Goal: Task Accomplishment & Management: Manage account settings

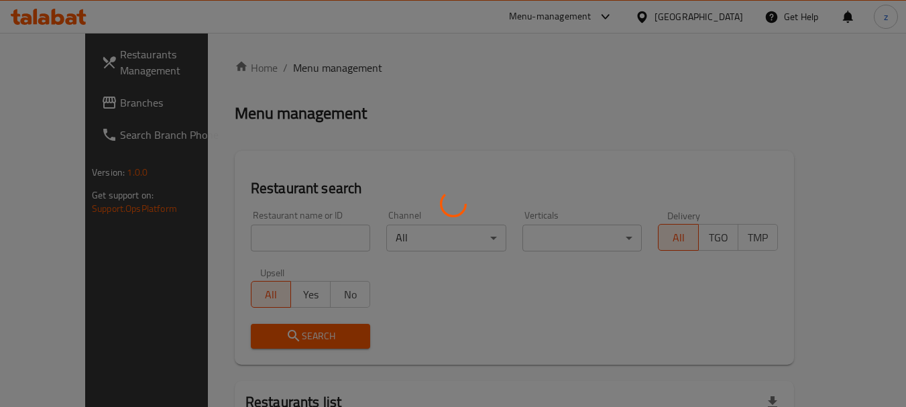
click at [703, 16] on div at bounding box center [453, 203] width 906 height 407
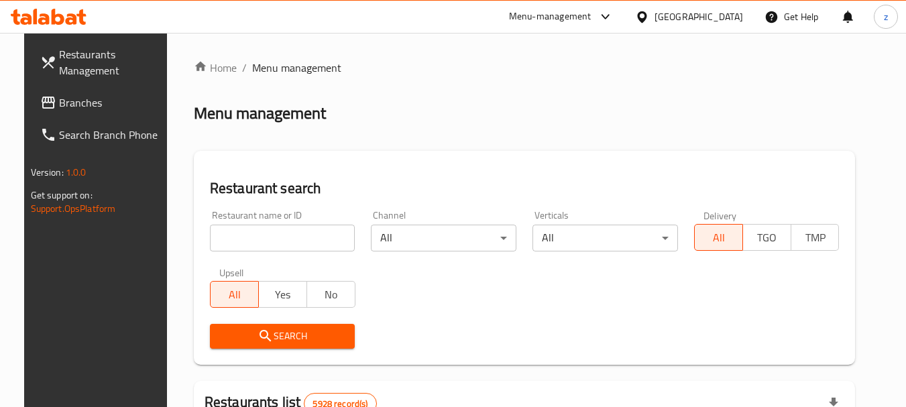
click at [687, 13] on div "Bahrain" at bounding box center [689, 17] width 129 height 32
click at [650, 17] on icon at bounding box center [642, 17] width 14 height 14
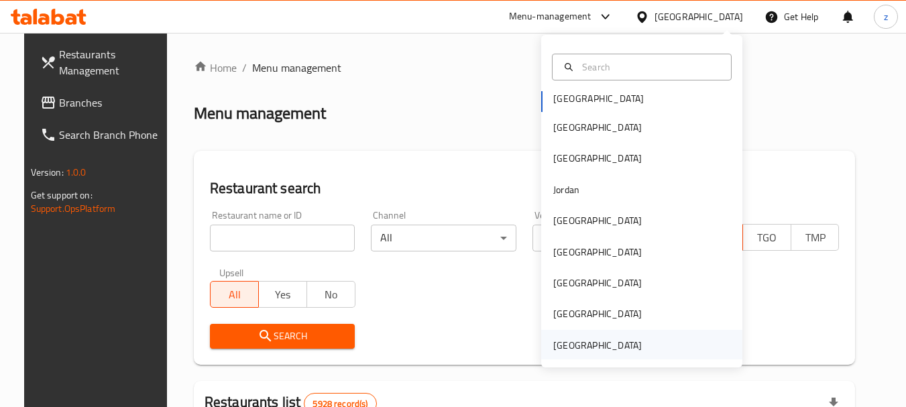
scroll to position [7, 0]
click at [611, 352] on div "[GEOGRAPHIC_DATA]" at bounding box center [598, 344] width 89 height 15
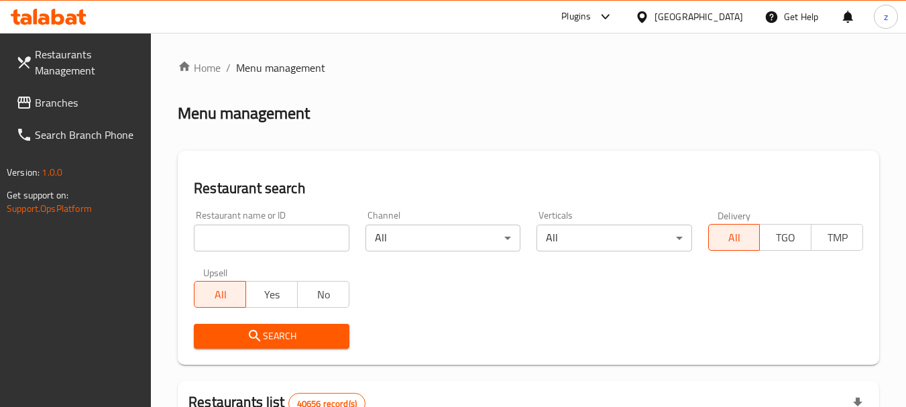
click at [72, 105] on span "Branches" at bounding box center [88, 103] width 106 height 16
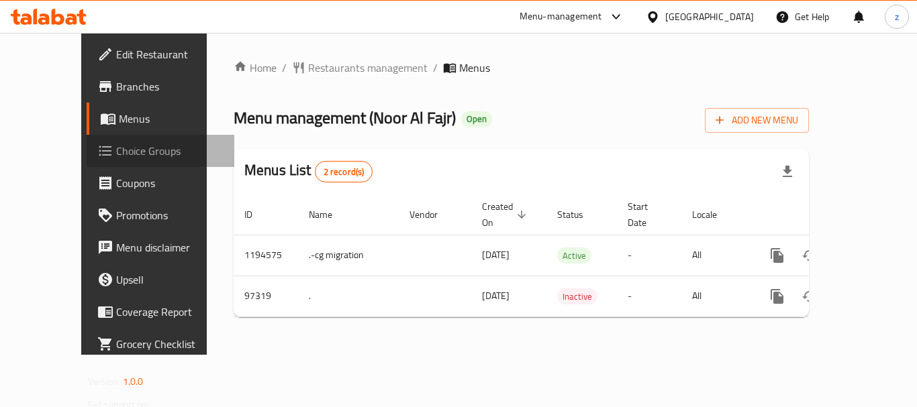
click at [116, 156] on span "Choice Groups" at bounding box center [169, 151] width 107 height 16
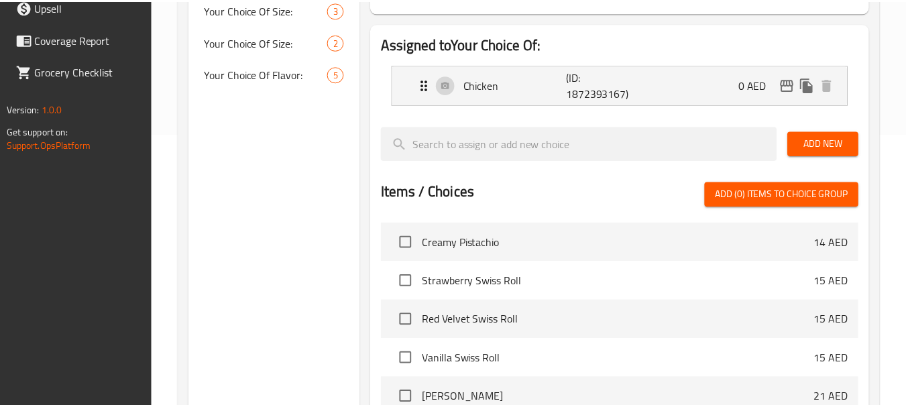
scroll to position [475, 0]
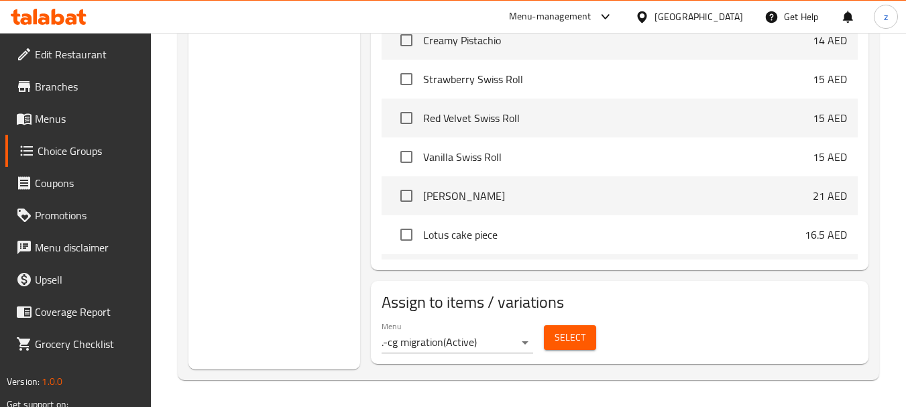
click at [730, 10] on div "[GEOGRAPHIC_DATA]" at bounding box center [699, 16] width 89 height 15
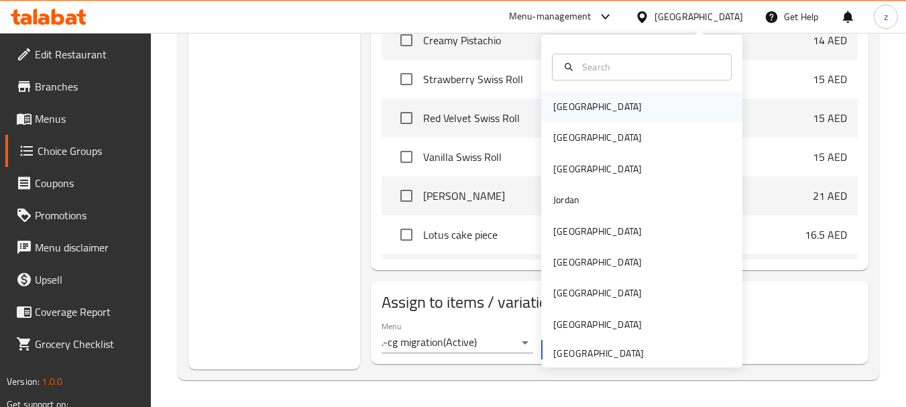
click at [616, 114] on div "Bahrain" at bounding box center [641, 106] width 201 height 31
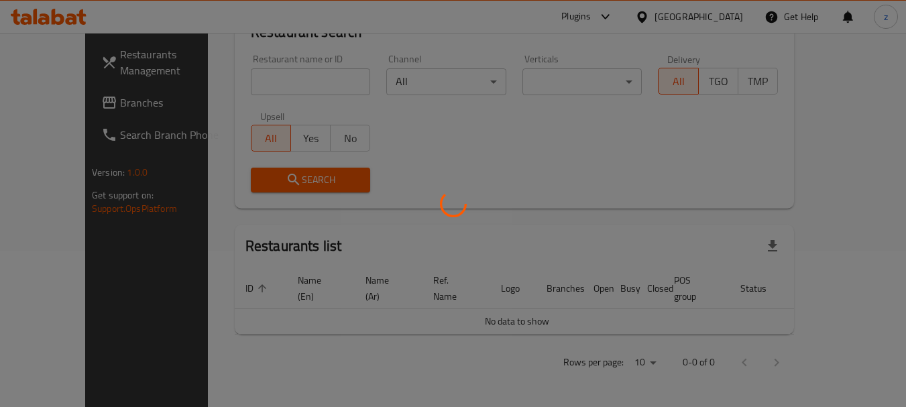
scroll to position [141, 0]
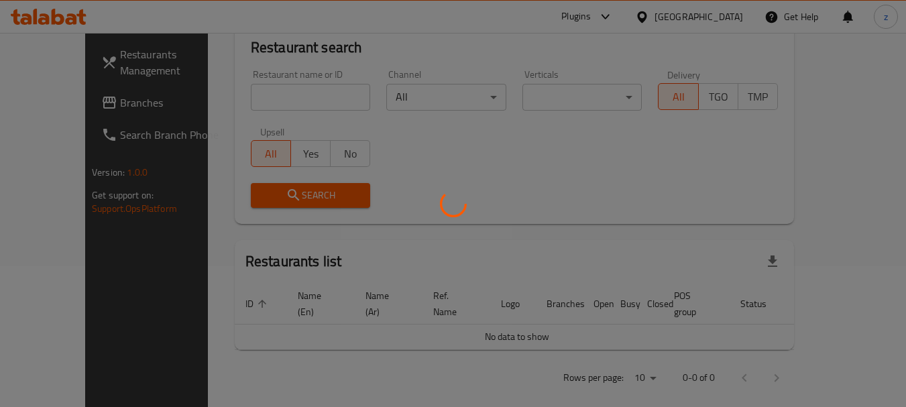
click at [695, 12] on div at bounding box center [453, 203] width 906 height 407
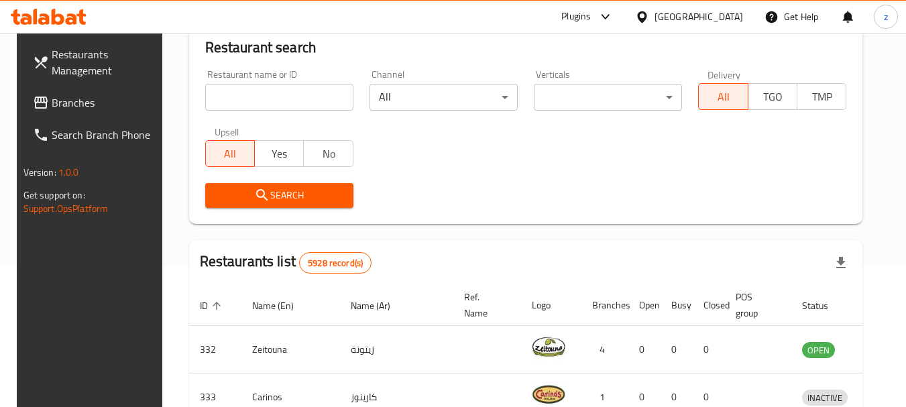
scroll to position [475, 0]
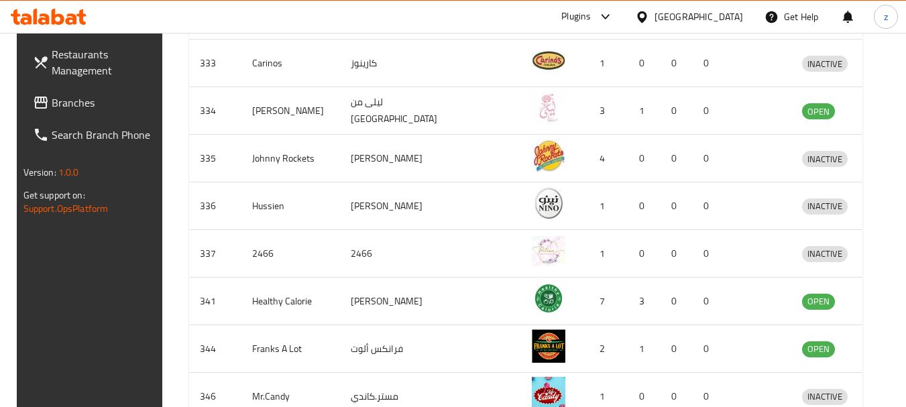
click at [655, 19] on div at bounding box center [644, 16] width 19 height 15
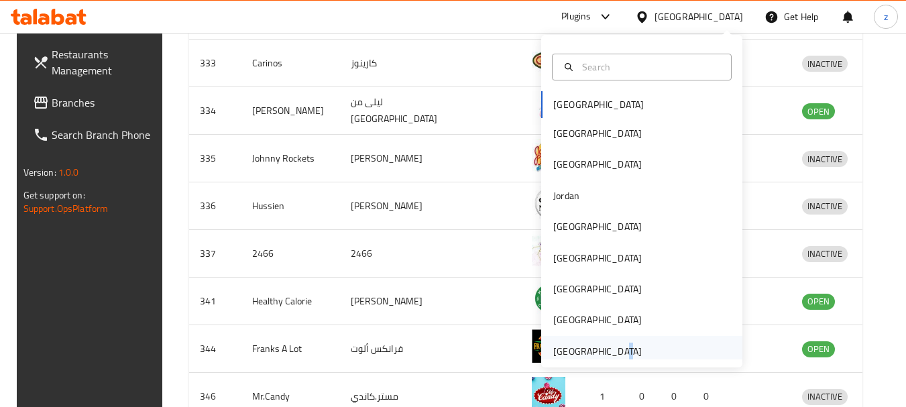
scroll to position [7, 0]
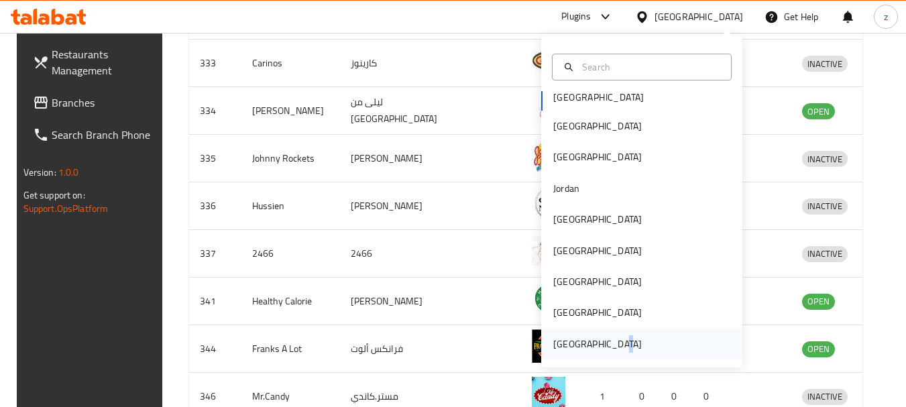
click at [609, 350] on div "[GEOGRAPHIC_DATA]" at bounding box center [598, 344] width 89 height 15
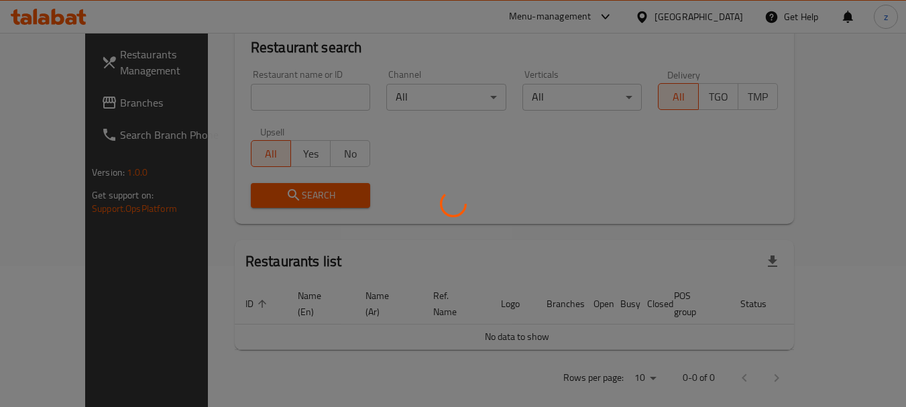
scroll to position [475, 0]
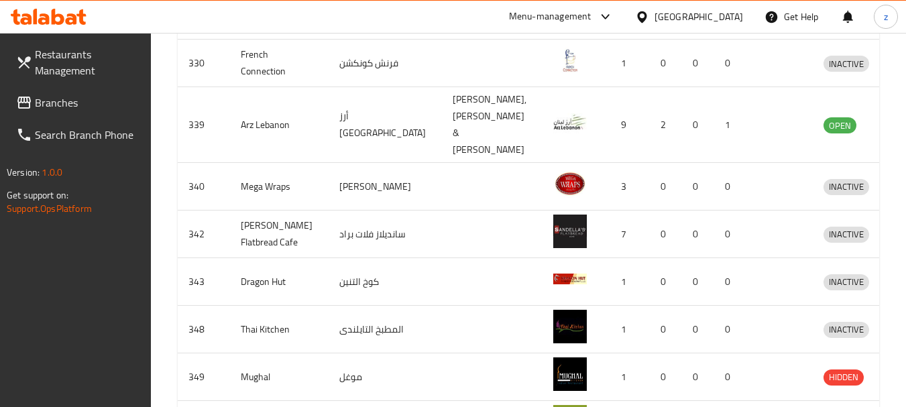
drag, startPoint x: 75, startPoint y: 109, endPoint x: 431, endPoint y: 189, distance: 364.3
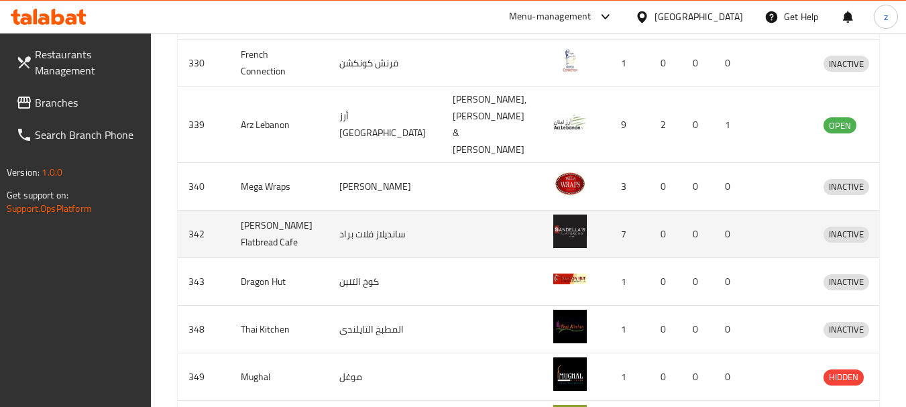
click at [75, 109] on span "Branches" at bounding box center [88, 103] width 106 height 16
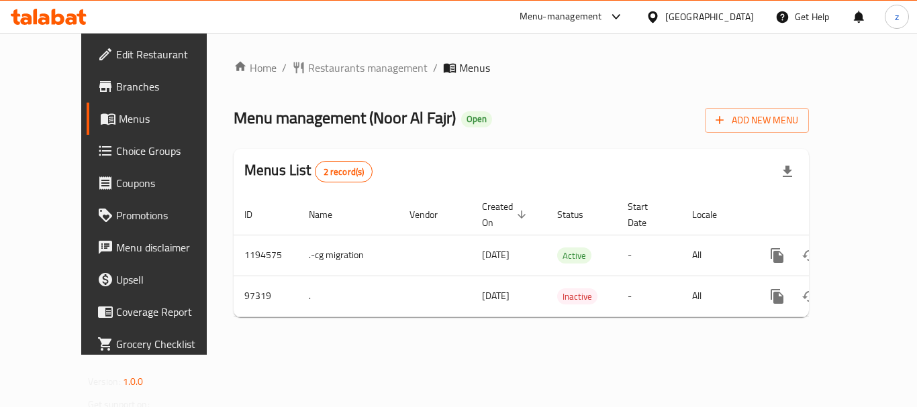
click at [116, 153] on span "Choice Groups" at bounding box center [169, 151] width 107 height 16
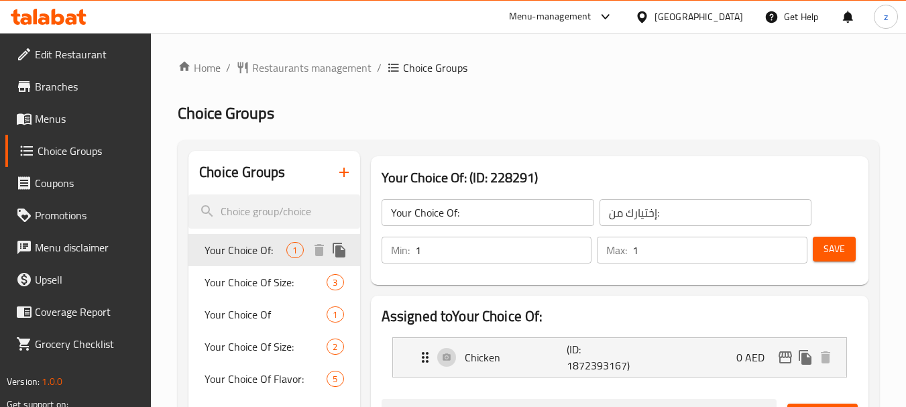
click at [263, 255] on span "Your Choice Of:" at bounding box center [246, 250] width 82 height 16
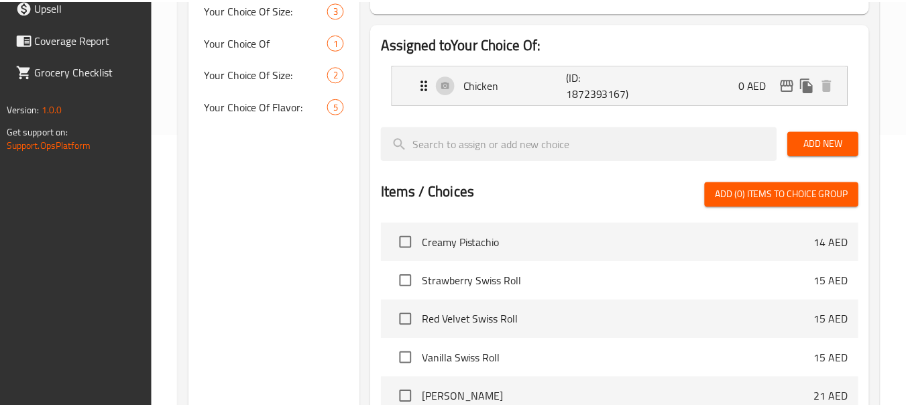
scroll to position [475, 0]
